Goal: Find specific page/section: Find specific page/section

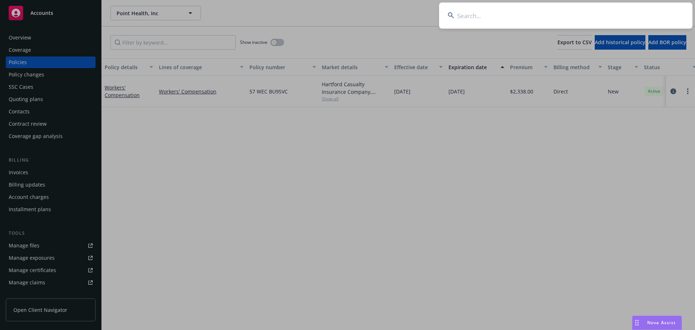
click at [554, 20] on input at bounding box center [566, 16] width 254 height 26
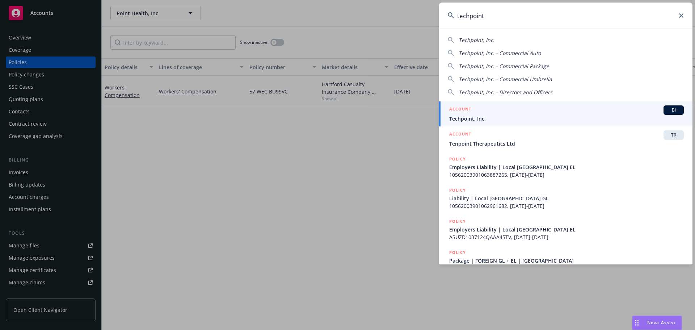
type input "techpoint"
click at [519, 116] on span "Techpoint, Inc." at bounding box center [566, 119] width 235 height 8
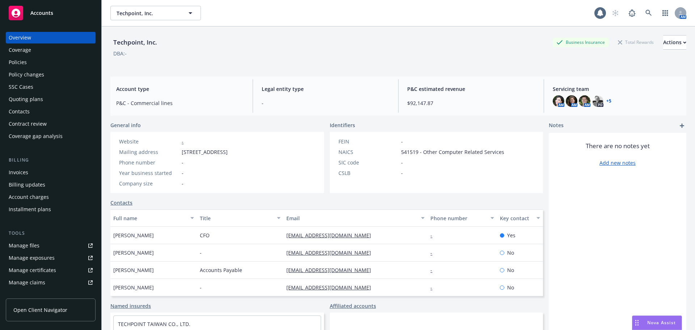
click at [33, 99] on div "Quoting plans" at bounding box center [26, 99] width 34 height 12
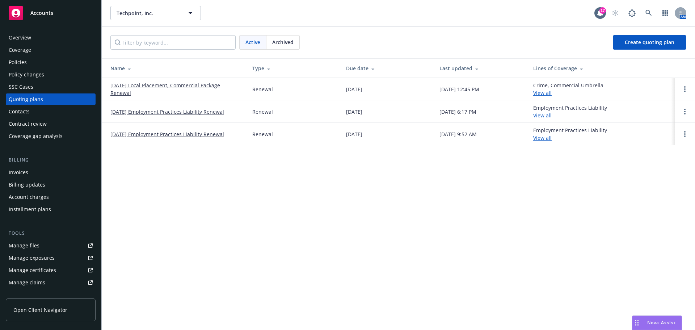
click at [158, 85] on link "[DATE] Local Placement, Commercial Package Renewal" at bounding box center [175, 88] width 130 height 15
